Goal: Information Seeking & Learning: Learn about a topic

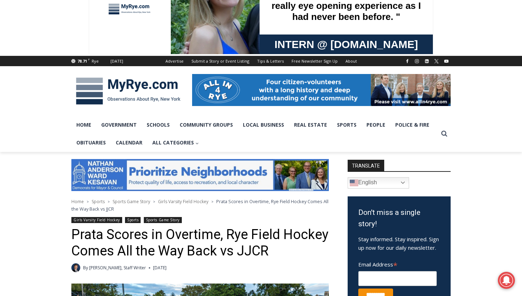
scroll to position [38, 0]
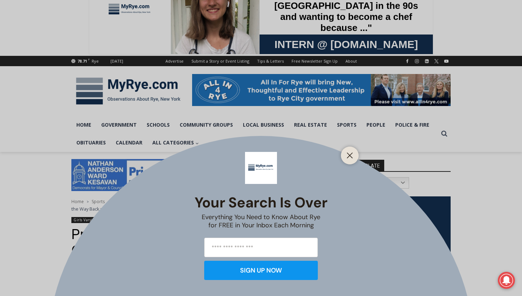
click at [351, 124] on div "Your Search is Over Everything You Need to Know About Rye for FREE in Your Inbo…" at bounding box center [261, 148] width 522 height 296
click at [349, 160] on button "Close" at bounding box center [350, 155] width 10 height 10
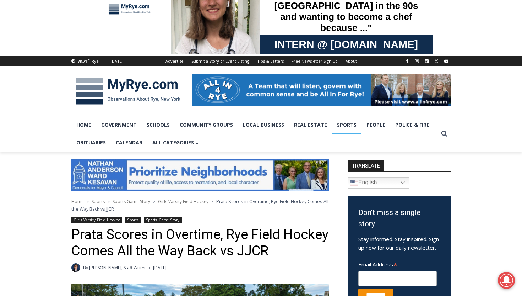
click at [341, 126] on link "Sports" at bounding box center [347, 125] width 30 height 18
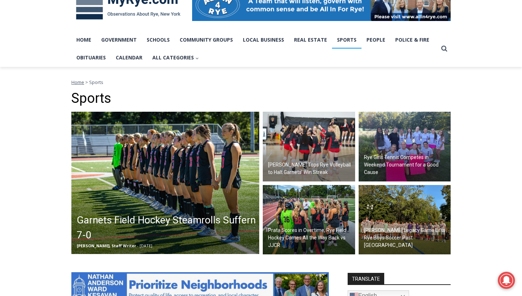
scroll to position [127, 0]
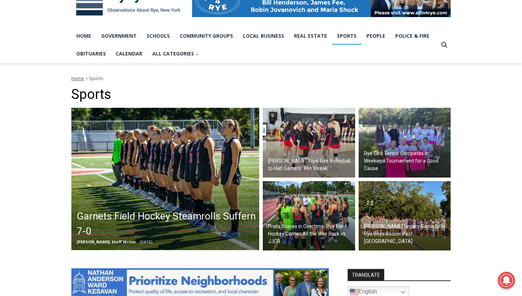
click at [161, 205] on img at bounding box center [165, 179] width 188 height 142
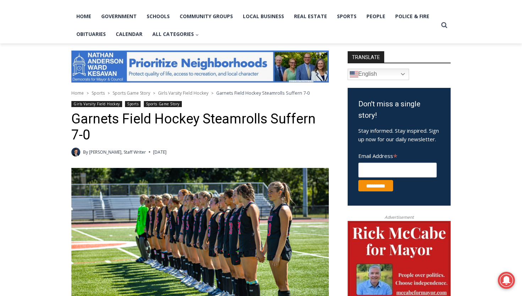
scroll to position [121, 0]
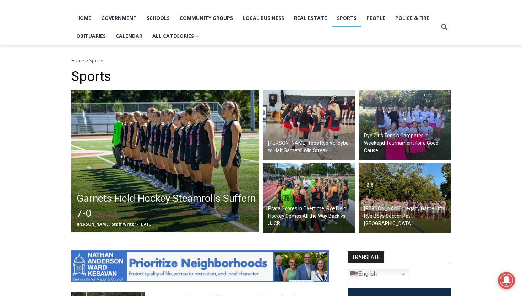
scroll to position [149, 0]
